Goal: Find specific page/section: Find specific page/section

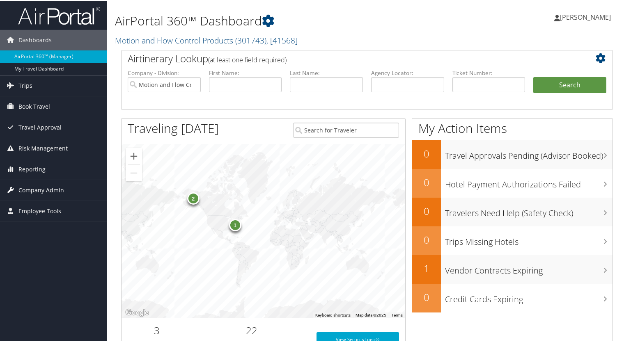
click at [33, 191] on span "Company Admin" at bounding box center [41, 189] width 46 height 21
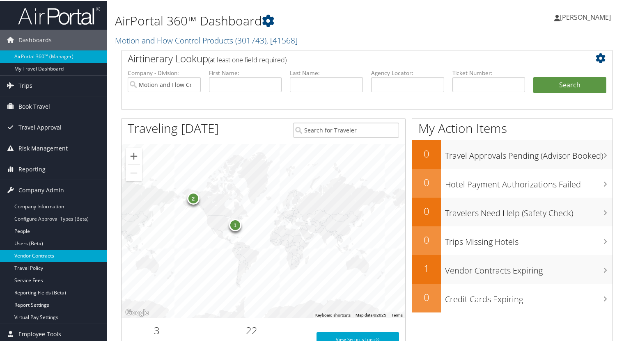
click at [25, 254] on link "Vendor Contracts" at bounding box center [53, 255] width 107 height 12
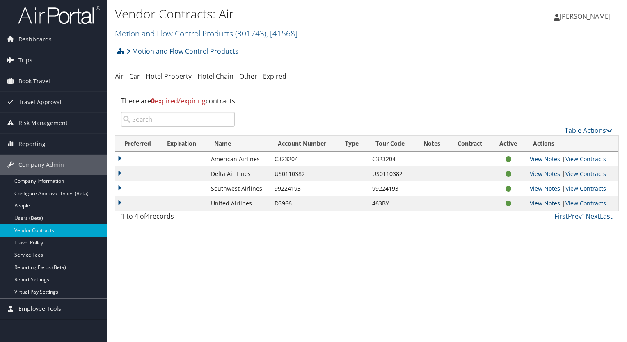
click at [542, 204] on link "View Notes" at bounding box center [545, 204] width 30 height 8
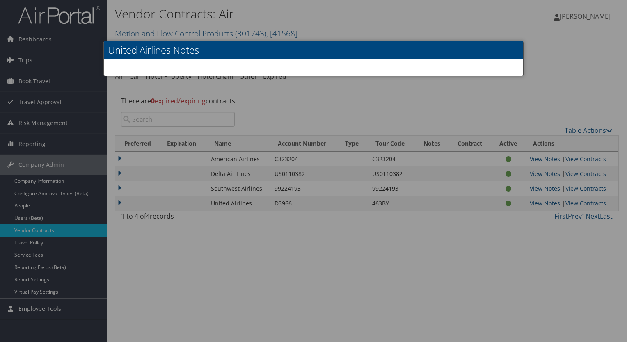
click at [584, 205] on div at bounding box center [313, 171] width 627 height 342
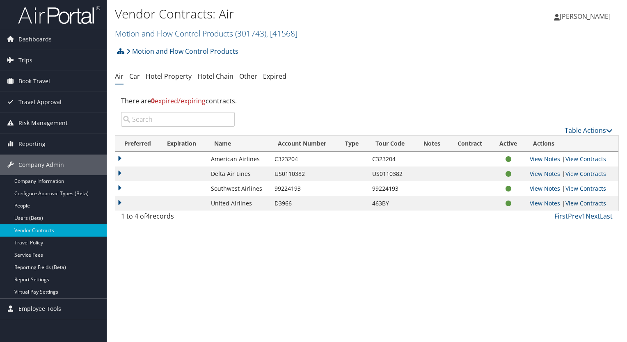
click at [585, 204] on link "View Contracts" at bounding box center [586, 204] width 41 height 8
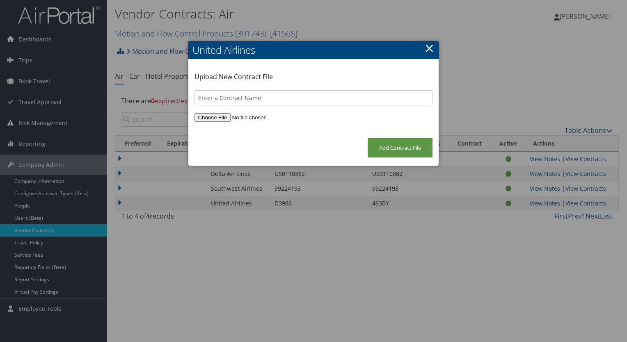
click at [428, 48] on link "×" at bounding box center [429, 48] width 9 height 16
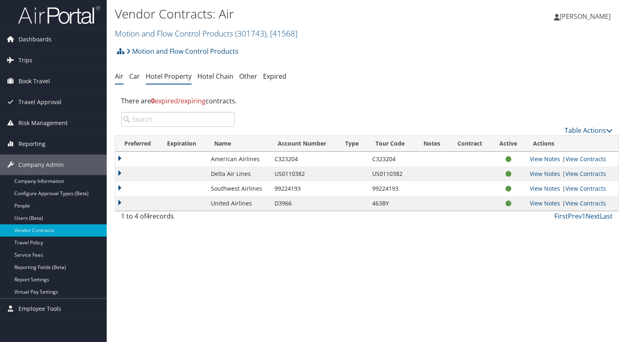
click at [177, 79] on link "Hotel Property" at bounding box center [169, 76] width 46 height 9
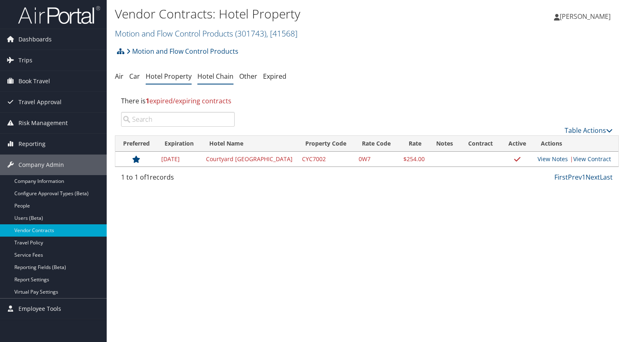
click at [216, 77] on link "Hotel Chain" at bounding box center [215, 76] width 36 height 9
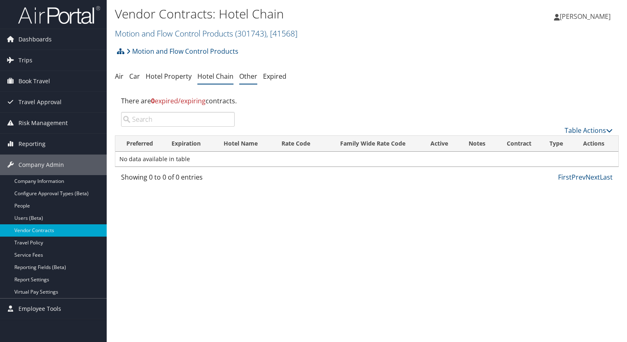
click at [246, 78] on link "Other" at bounding box center [248, 76] width 18 height 9
